Goal: Information Seeking & Learning: Learn about a topic

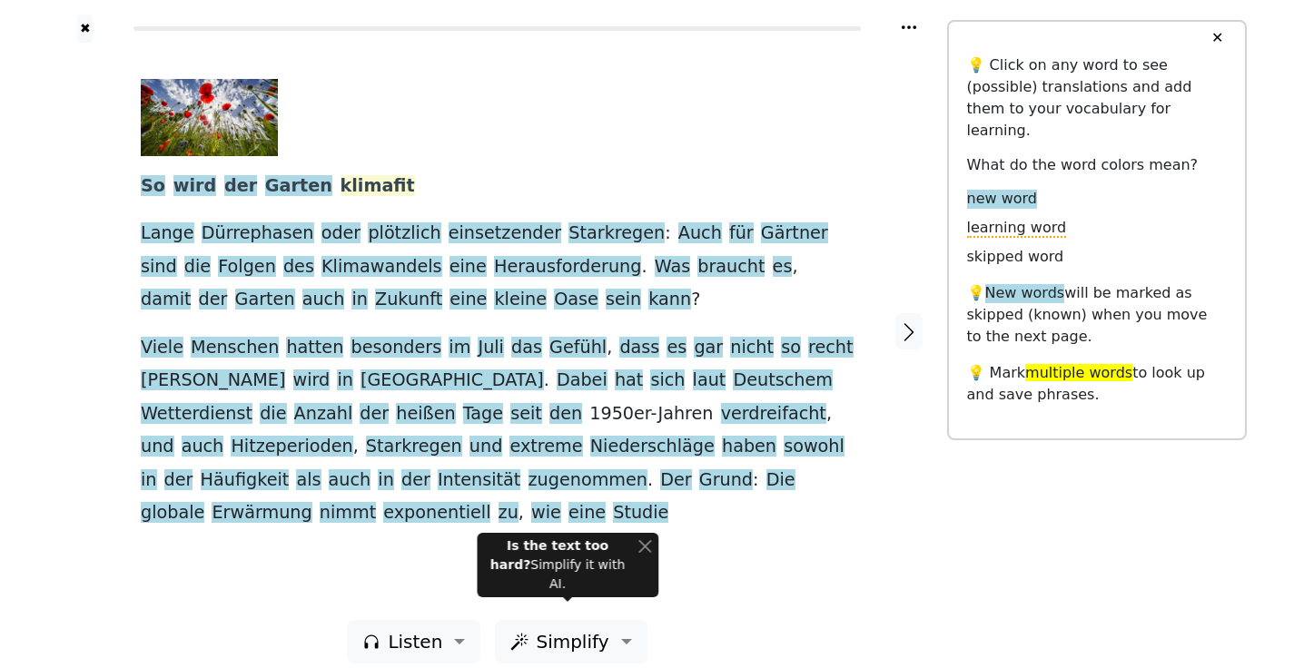
click at [341, 181] on span "klimafit" at bounding box center [378, 186] width 74 height 23
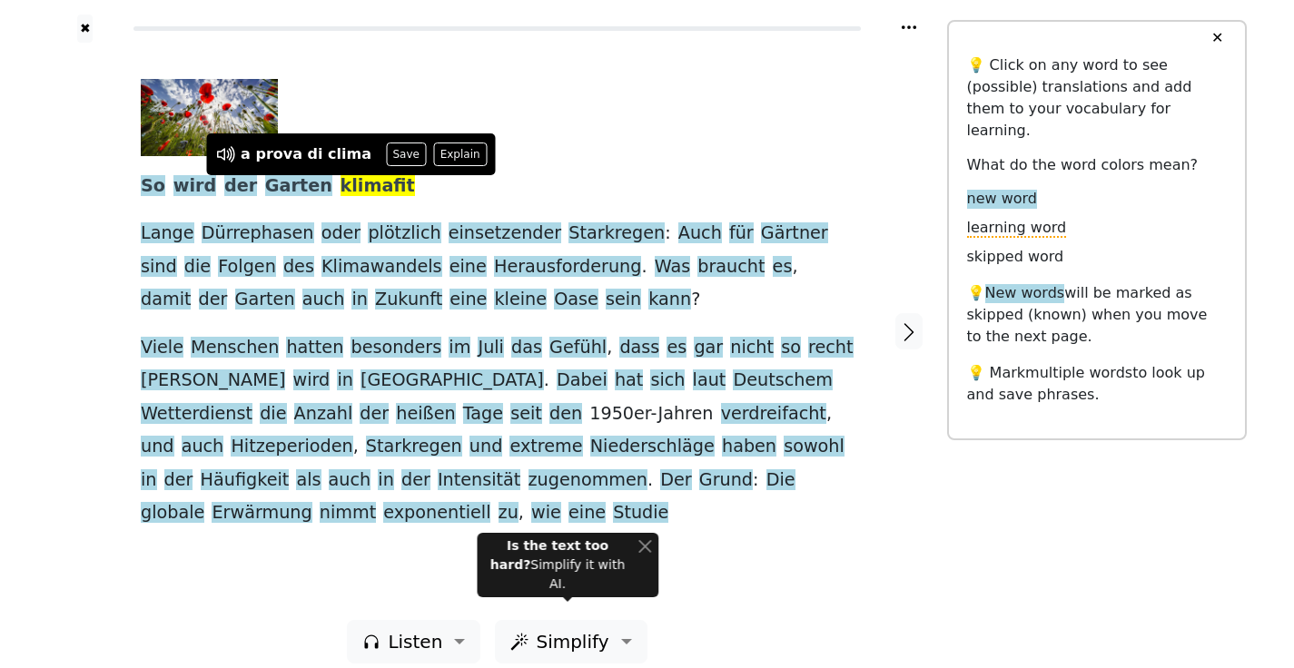
click at [439, 189] on div "So wird der Garten klimafit Lange Dürrephasen oder plötzlich einsetzender Stark…" at bounding box center [497, 304] width 713 height 451
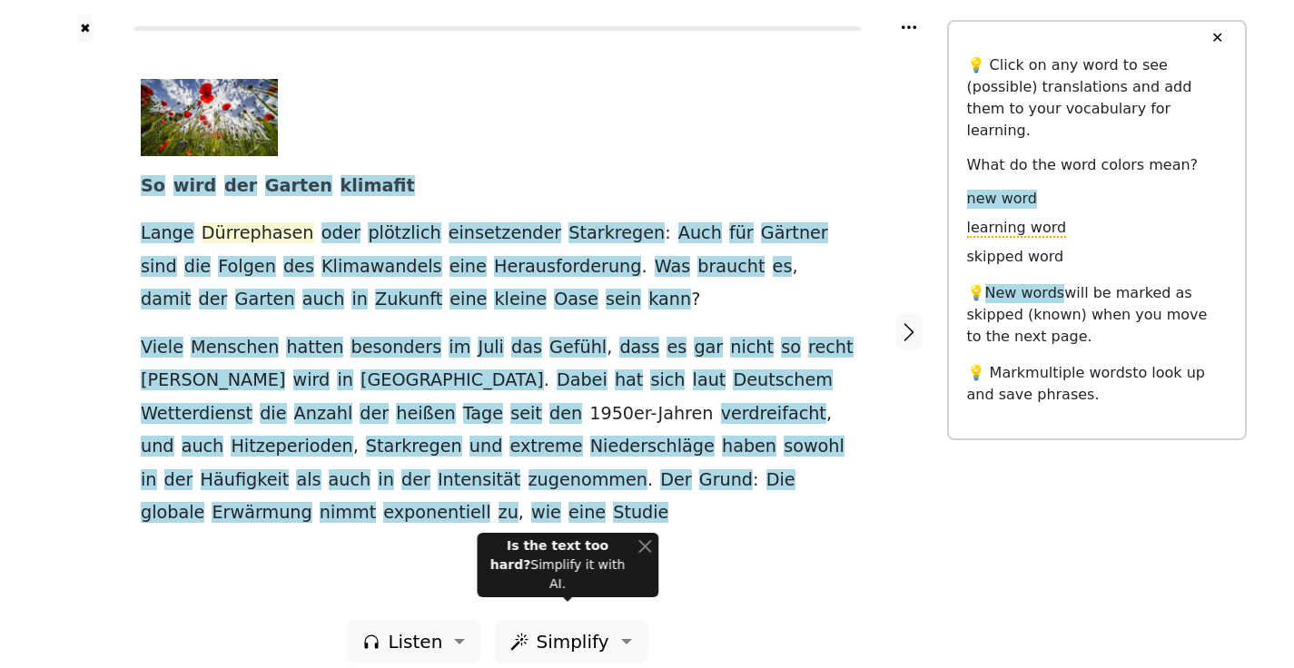
click at [257, 234] on span "Dürrephasen" at bounding box center [258, 233] width 113 height 23
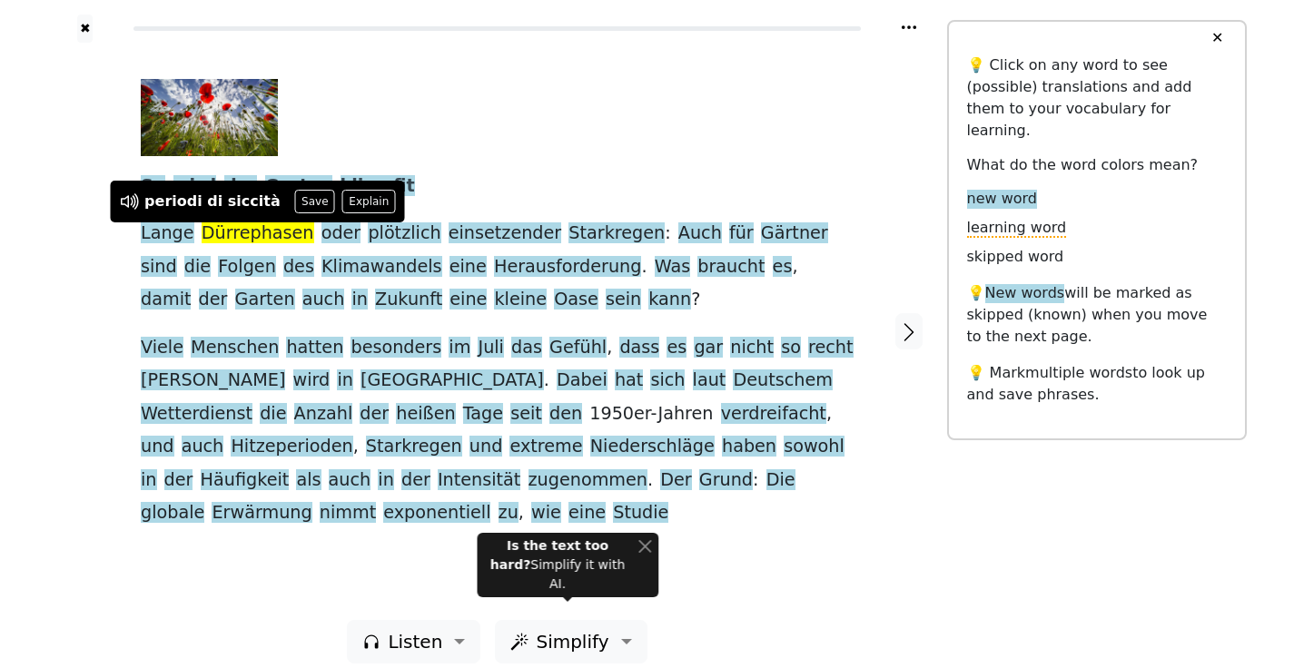
click at [531, 159] on div "So wird der Garten klimafit Lange Dürrephasen oder plötzlich einsetzender Stark…" at bounding box center [497, 304] width 713 height 451
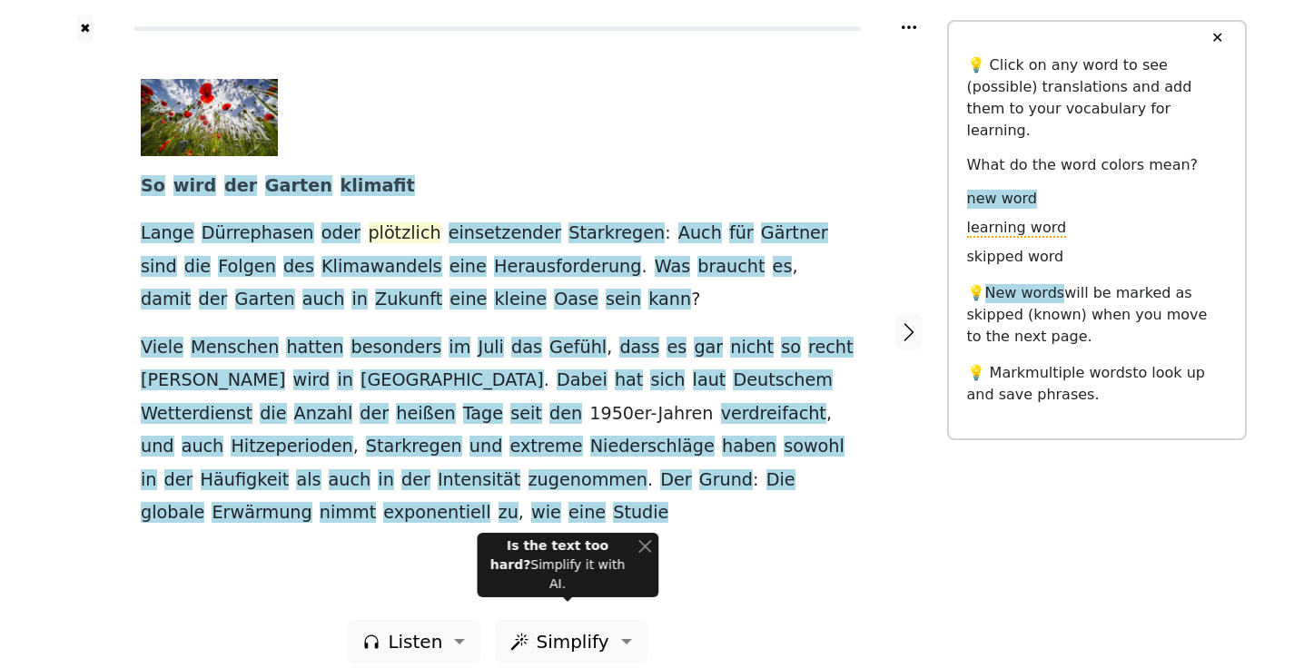
click at [379, 235] on span "plötzlich" at bounding box center [404, 233] width 73 height 23
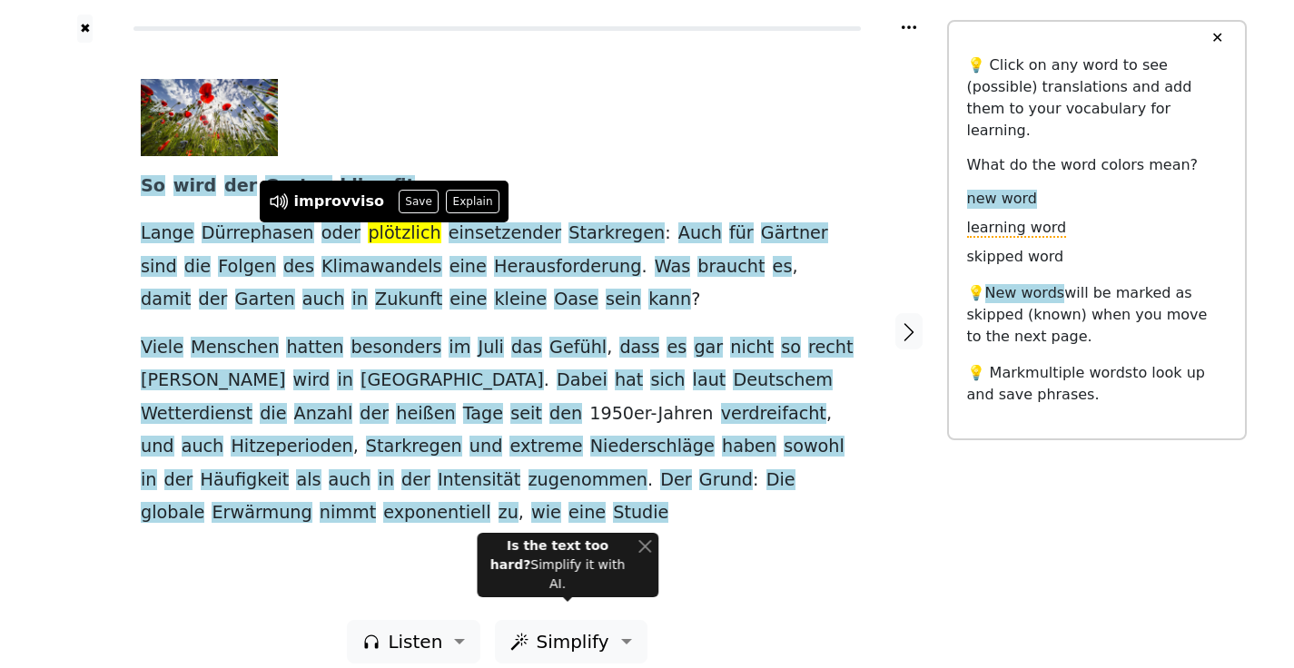
click at [572, 159] on div "So wird der Garten klimafit Lange Dürrephasen oder plötzlich einsetzender Stark…" at bounding box center [497, 304] width 713 height 451
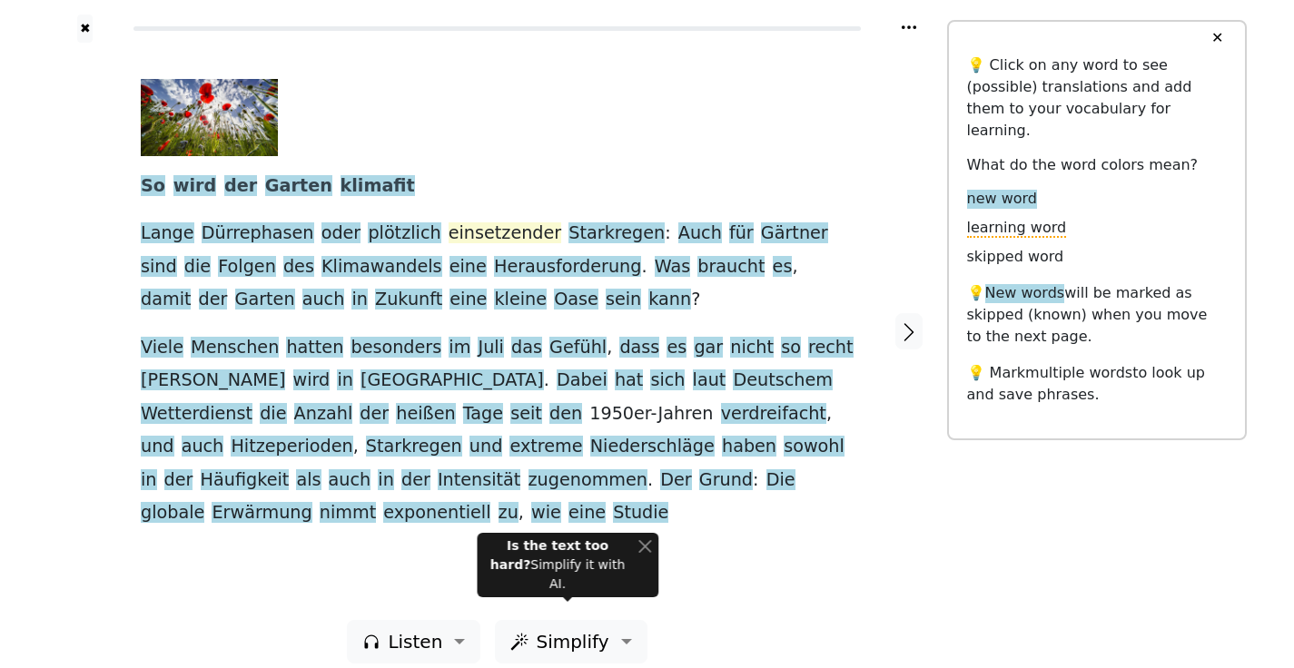
click at [466, 233] on span "einsetzender" at bounding box center [506, 233] width 114 height 23
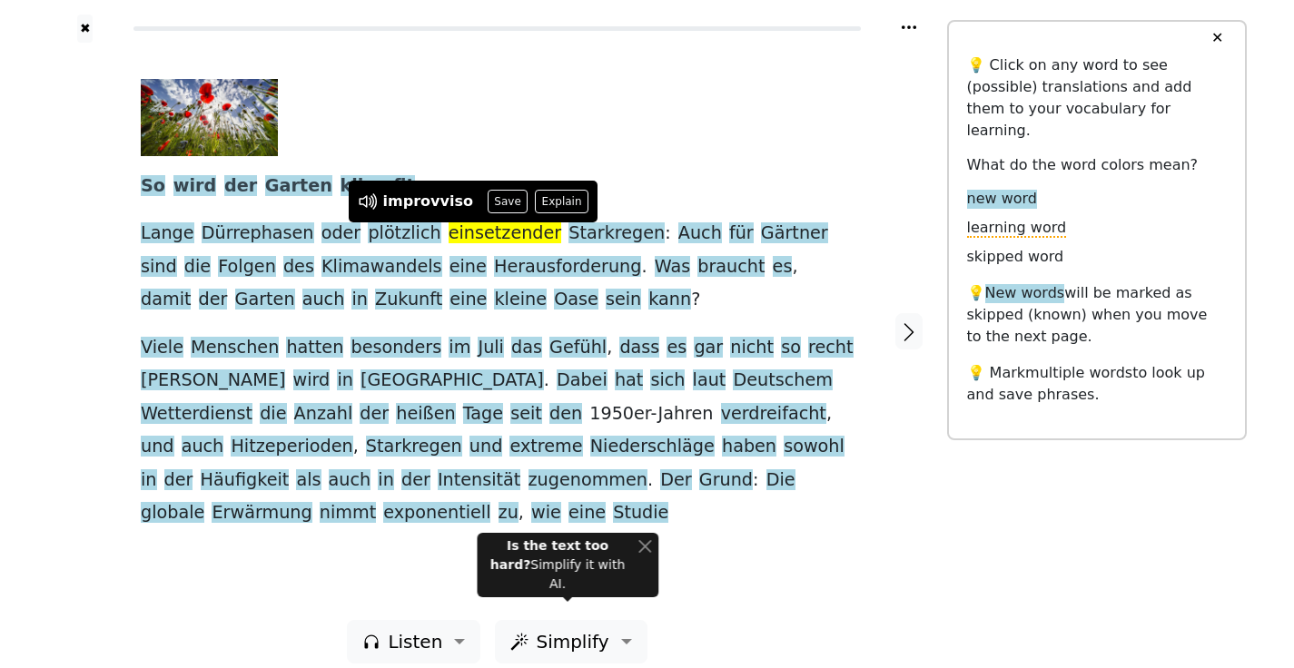
click at [720, 158] on div "So wird der Garten klimafit Lange Dürrephasen oder plötzlich einsetzender Stark…" at bounding box center [497, 304] width 713 height 451
